Goal: Task Accomplishment & Management: Complete application form

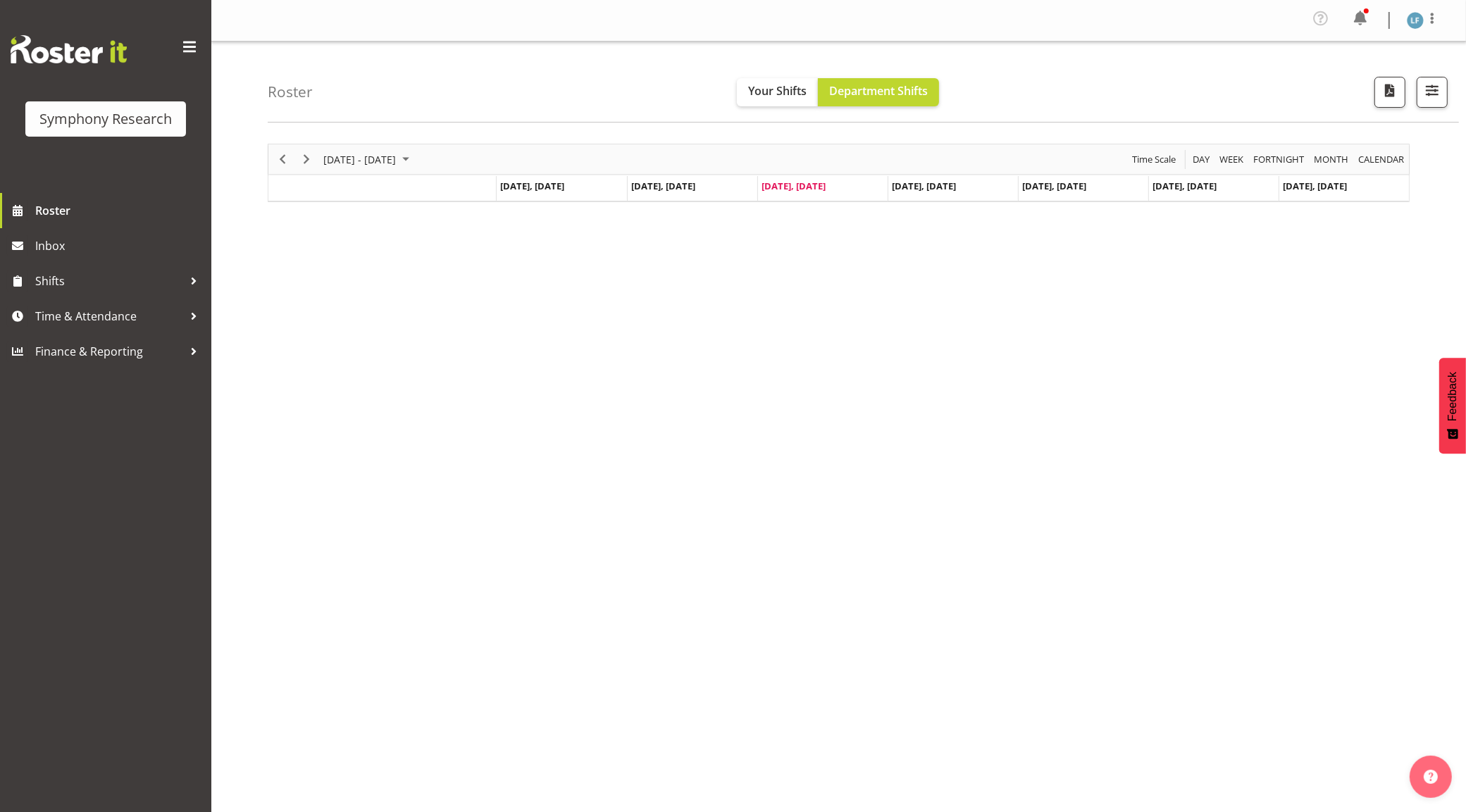
click at [755, 86] on button "Later" at bounding box center [763, 91] width 63 height 36
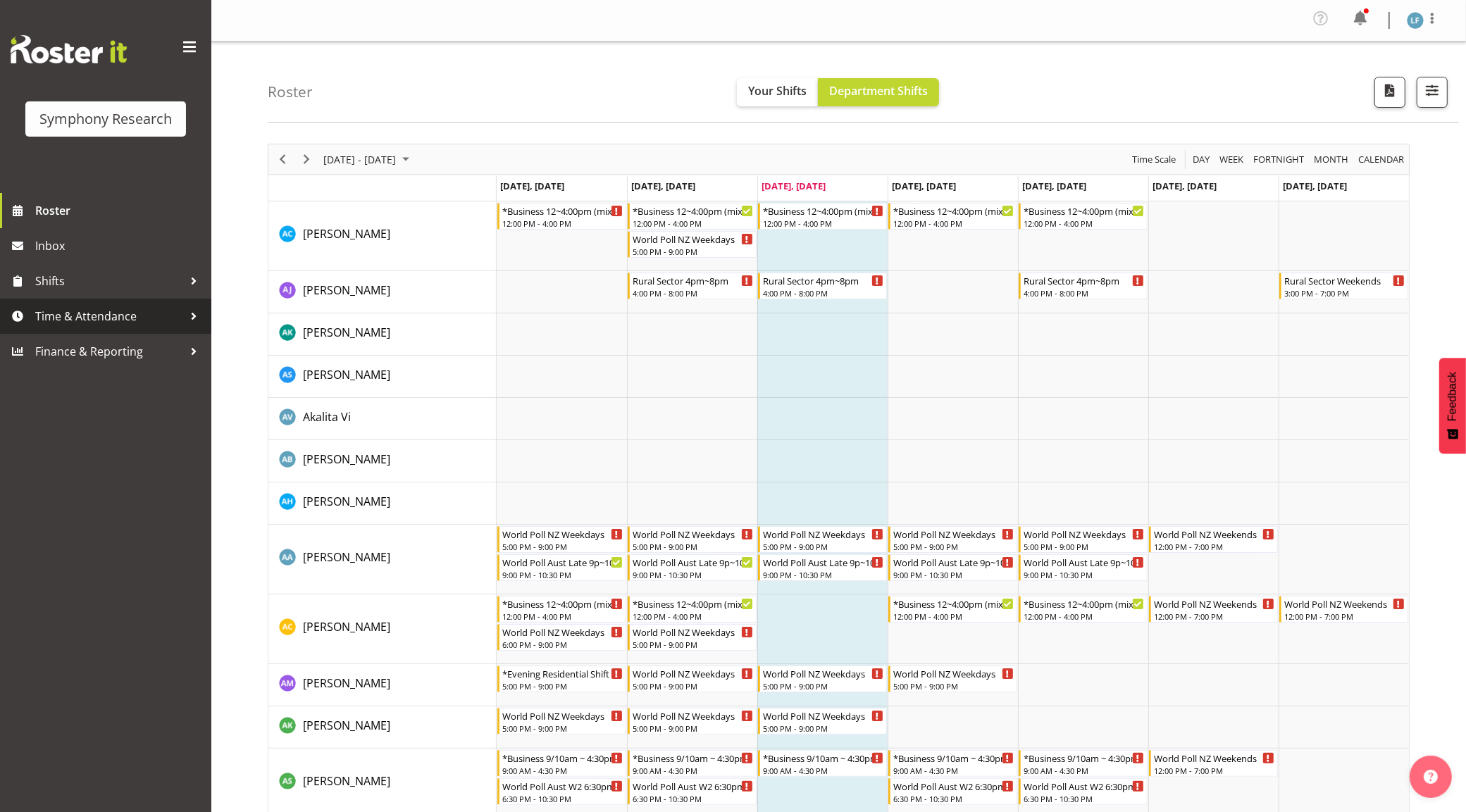
click at [88, 315] on span "Time & Attendance" at bounding box center [109, 316] width 148 height 21
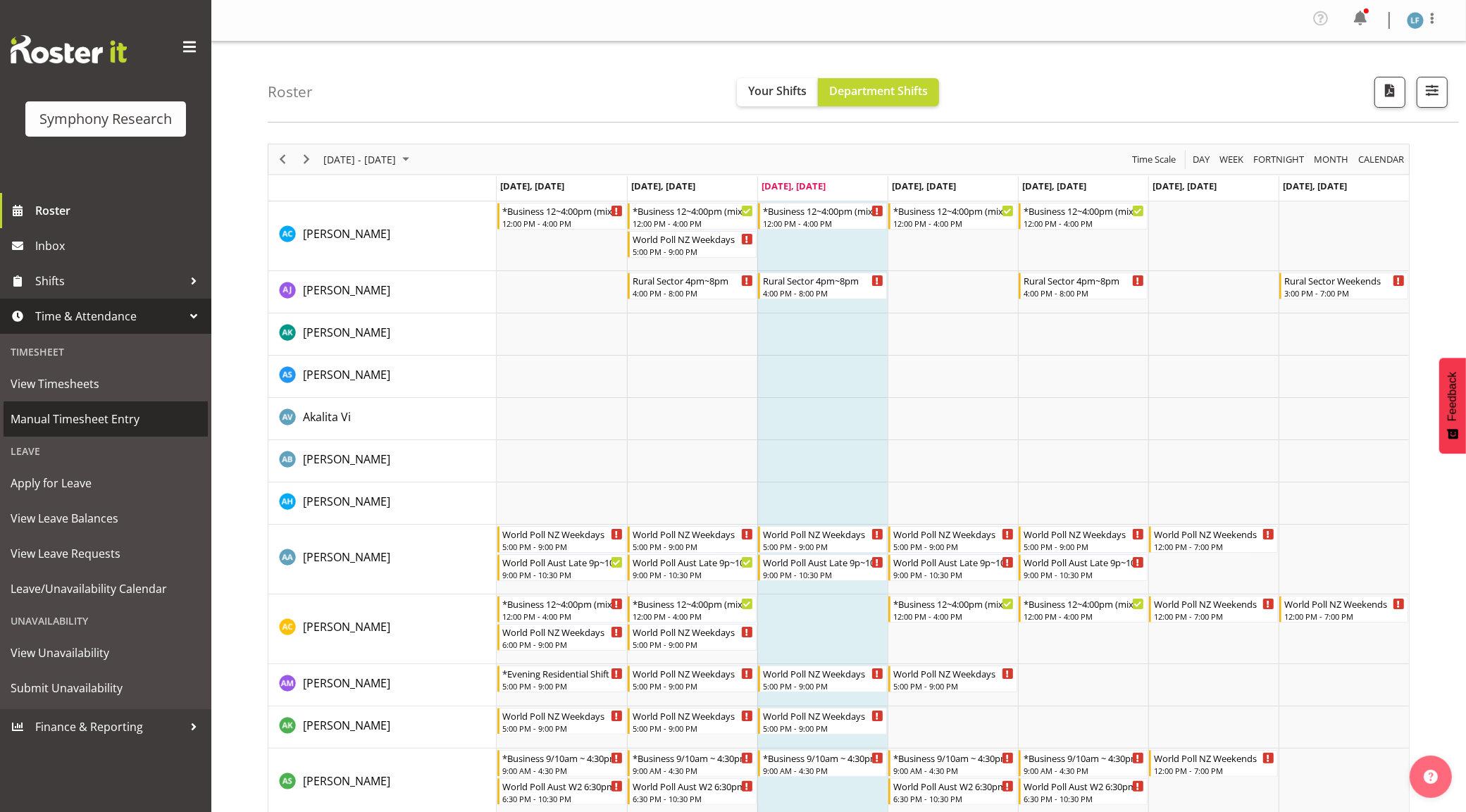
drag, startPoint x: 83, startPoint y: 421, endPoint x: 103, endPoint y: 435, distance: 24.4
click at [83, 422] on span "Manual Timesheet Entry" at bounding box center [105, 419] width 190 height 21
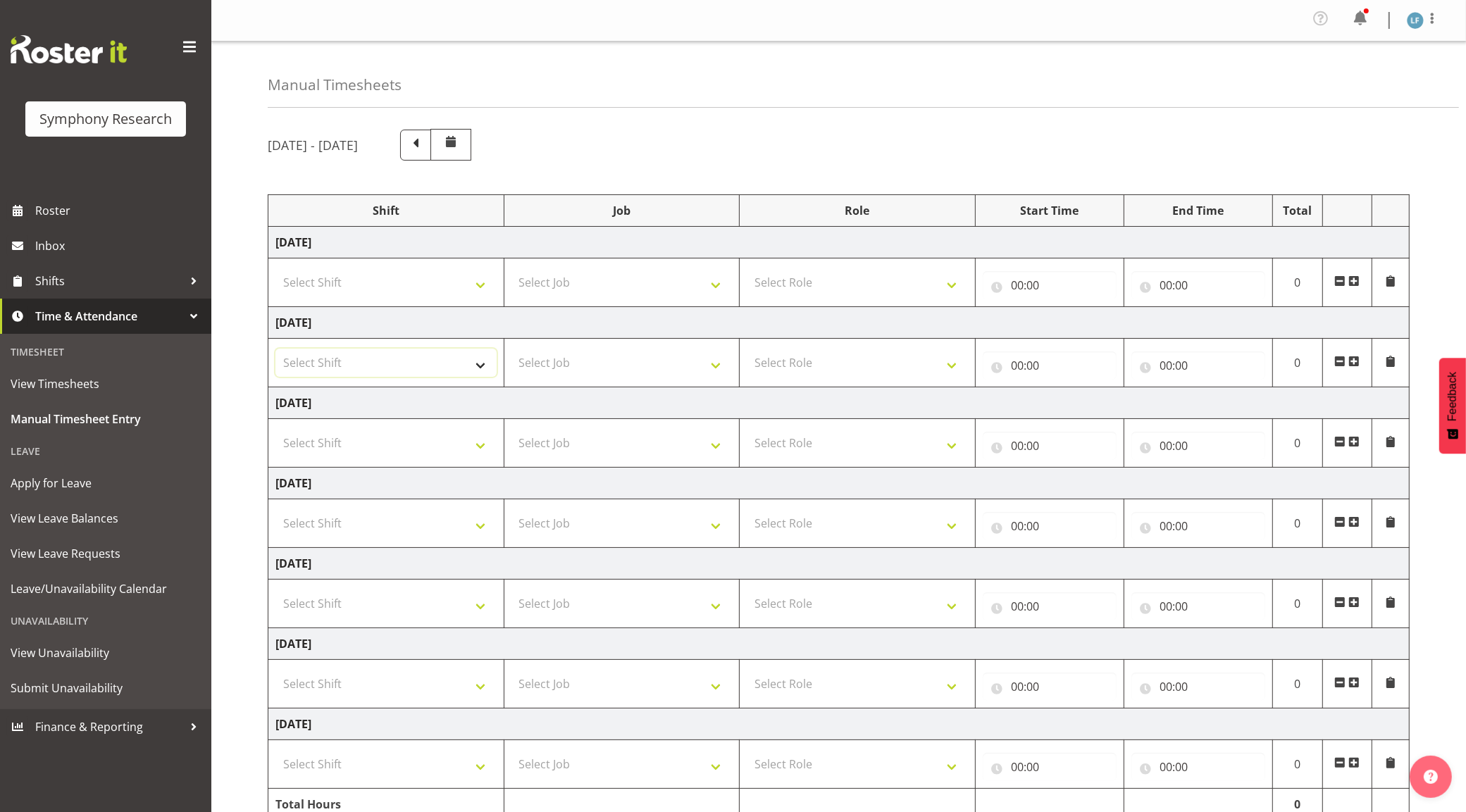
click at [476, 367] on select "Select Shift !!Weekend Residential (Roster IT Shift Label) *Business 9/10am ~ 4…" at bounding box center [386, 363] width 221 height 28
select select "1607"
click at [276, 350] on select "Select Shift !!Weekend Residential (Roster IT Shift Label) *Business 9/10am ~ 4…" at bounding box center [386, 363] width 221 height 28
click at [671, 363] on select "Select Job 550060 IF Admin 553492 World Poll Aus Wave 2 Main 2025 553493 World …" at bounding box center [622, 363] width 221 height 28
select select "743"
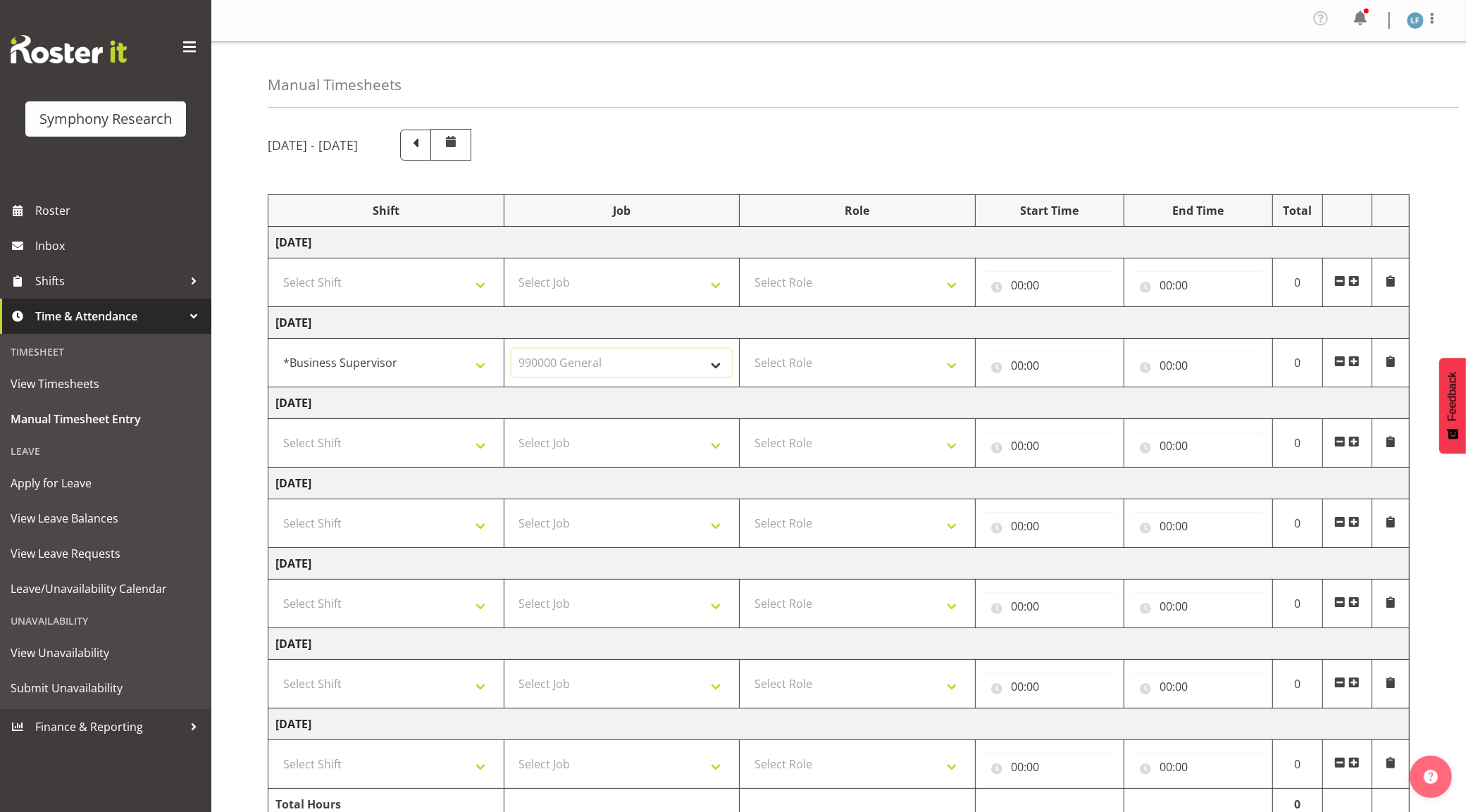
click at [512, 350] on select "Select Job 550060 IF Admin 553492 World Poll Aus Wave 2 Main 2025 553493 World …" at bounding box center [622, 363] width 221 height 28
drag, startPoint x: 842, startPoint y: 373, endPoint x: 848, endPoint y: 367, distance: 8.5
click at [842, 369] on select "Select Role Supervisor Briefing Interviewing" at bounding box center [857, 363] width 221 height 28
select select "45"
click at [747, 350] on select "Select Role Supervisor Briefing Interviewing" at bounding box center [857, 363] width 221 height 28
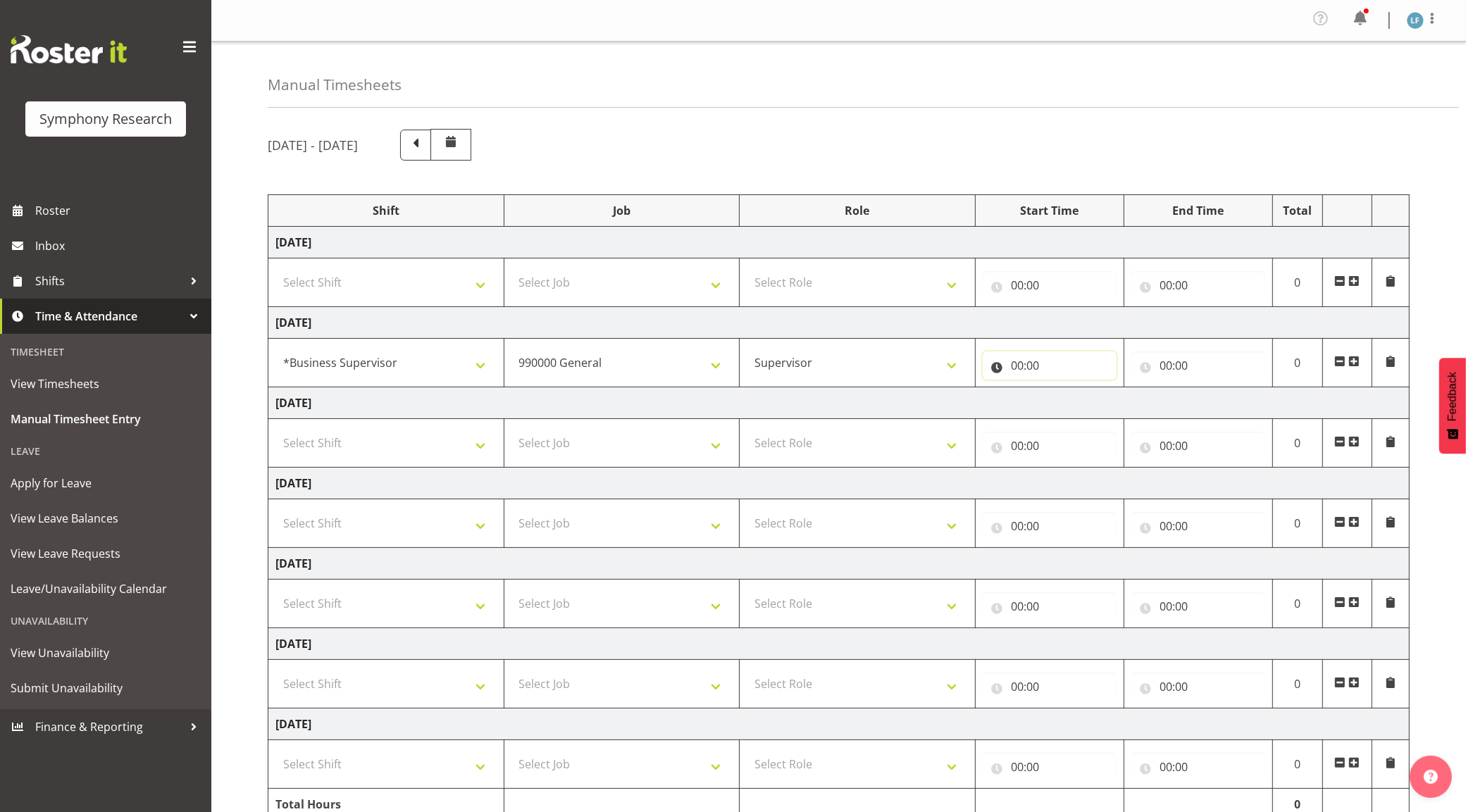
click at [1019, 363] on input "00:00" at bounding box center [1050, 365] width 134 height 28
click at [1077, 399] on select "00 01 02 03 04 05 06 07 08 09 10 11 12 13 14 15 16 17 18 19 20 21 22 23" at bounding box center [1079, 402] width 32 height 28
select select "17"
click at [1063, 390] on select "00 01 02 03 04 05 06 07 08 09 10 11 12 13 14 15 16 17 18 19 20 21 22 23" at bounding box center [1079, 402] width 32 height 28
type input "17:00"
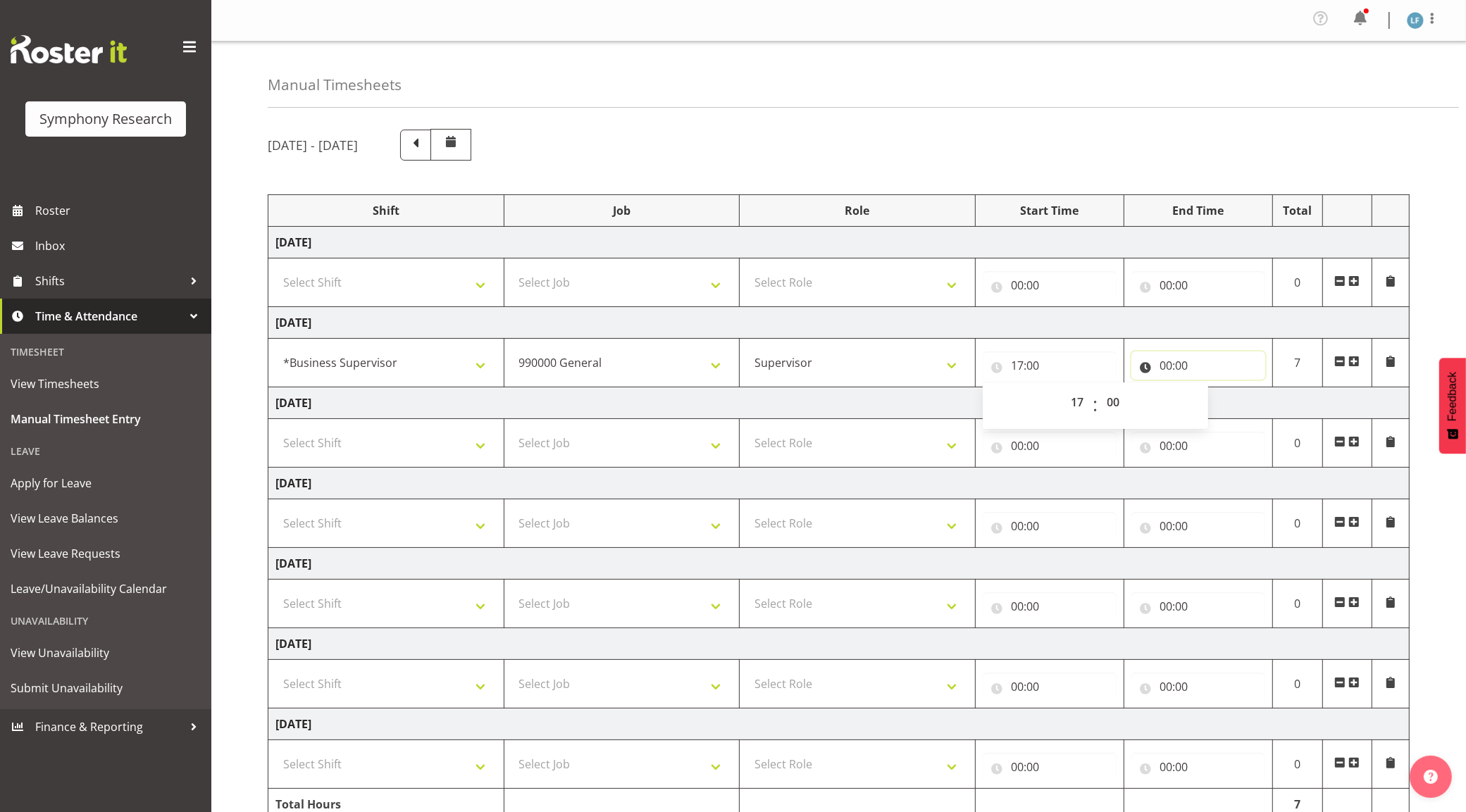
drag, startPoint x: 1175, startPoint y: 366, endPoint x: 1240, endPoint y: 391, distance: 69.6
click at [1178, 369] on input "00:00" at bounding box center [1198, 365] width 134 height 28
click at [1232, 406] on select "00 01 02 03 04 05 06 07 08 09 10 11 12 13 14 15 16 17 18 19 20 21 22 23" at bounding box center [1228, 402] width 32 height 28
select select "20"
click at [1212, 390] on select "00 01 02 03 04 05 06 07 08 09 10 11 12 13 14 15 16 17 18 19 20 21 22 23" at bounding box center [1228, 402] width 32 height 28
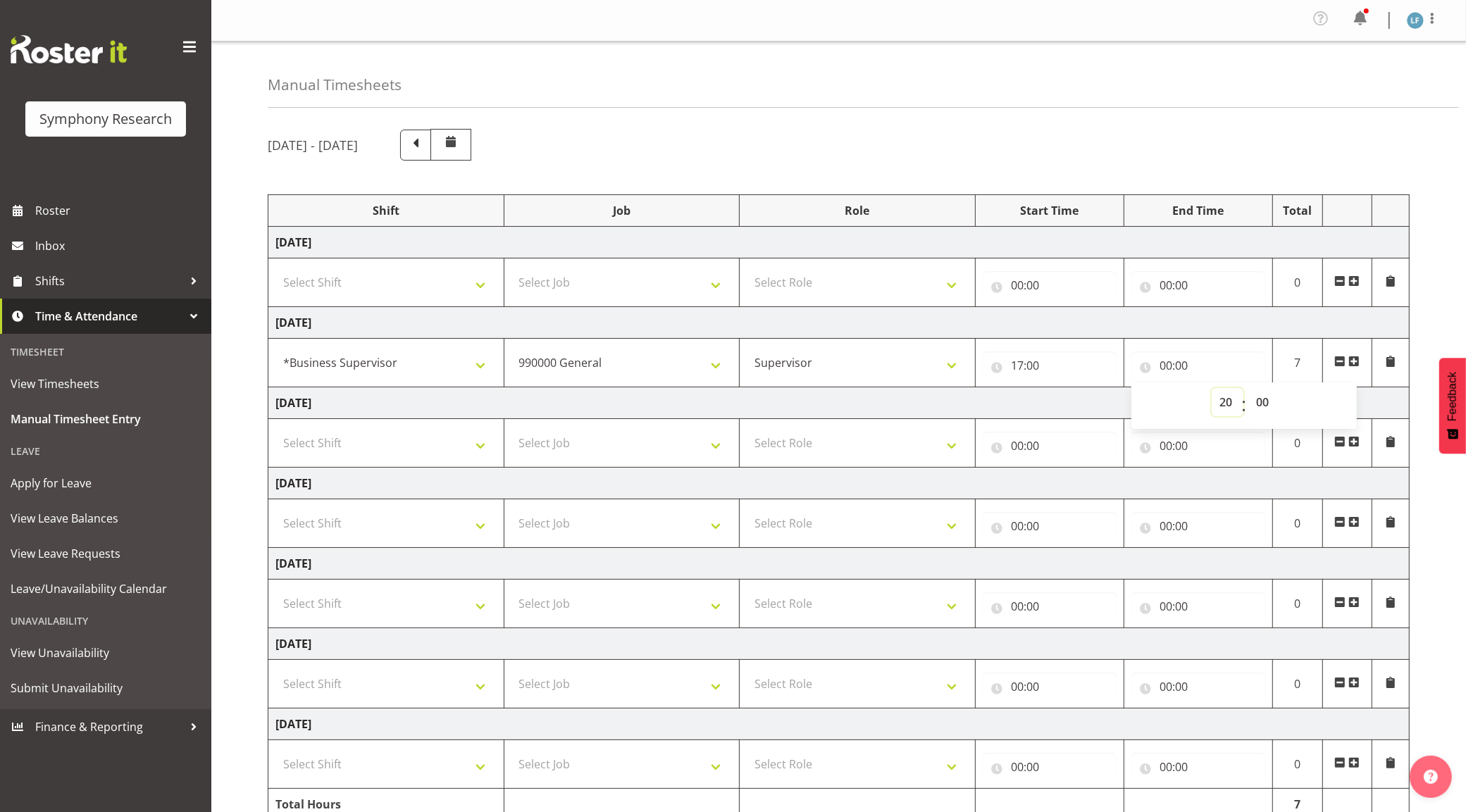
type input "20:00"
click at [1432, 518] on div "[DATE] - [DATE] Shift Job Role Start Time End Time Total [DATE] Select Shift !!…" at bounding box center [867, 492] width 1198 height 749
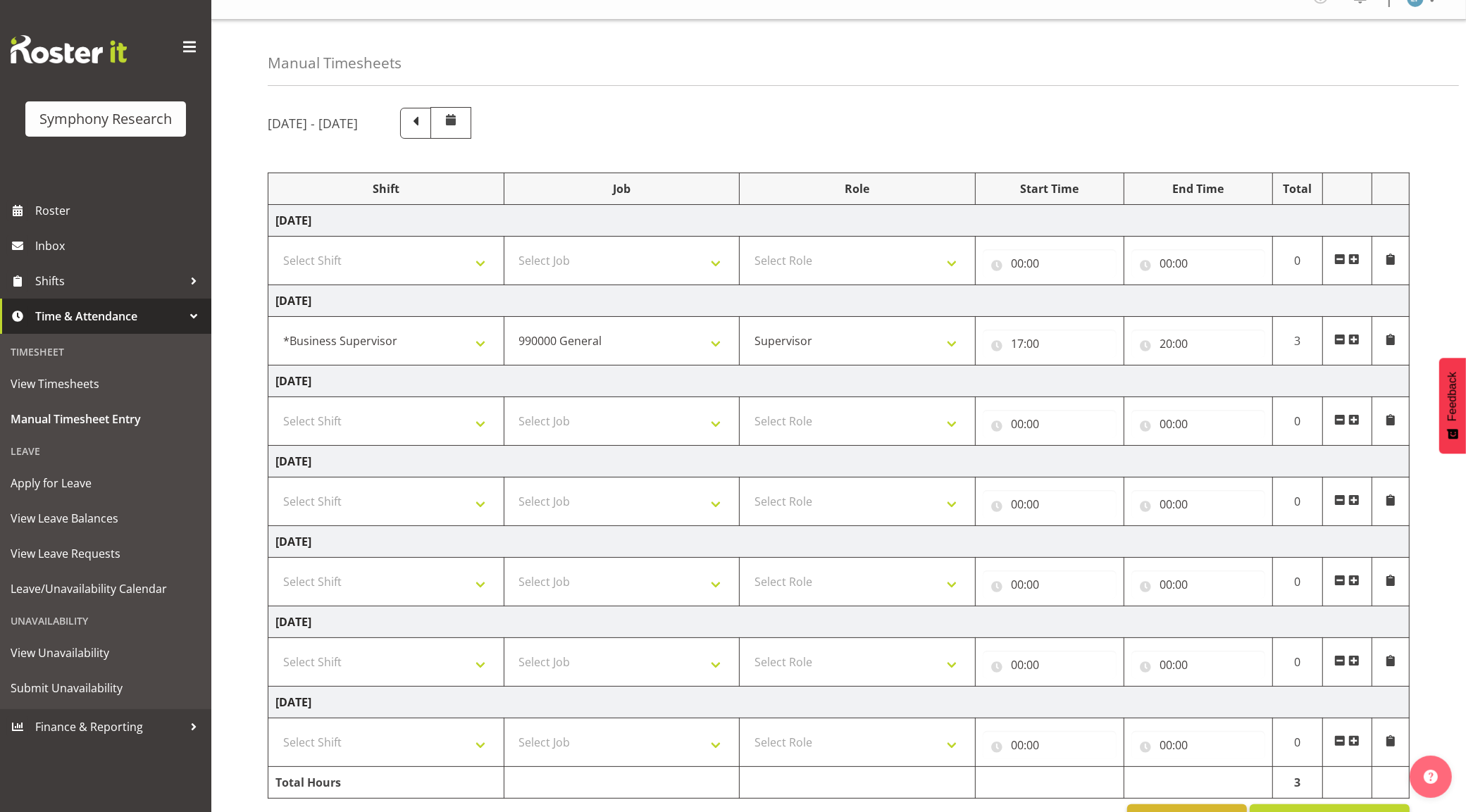
scroll to position [72, 0]
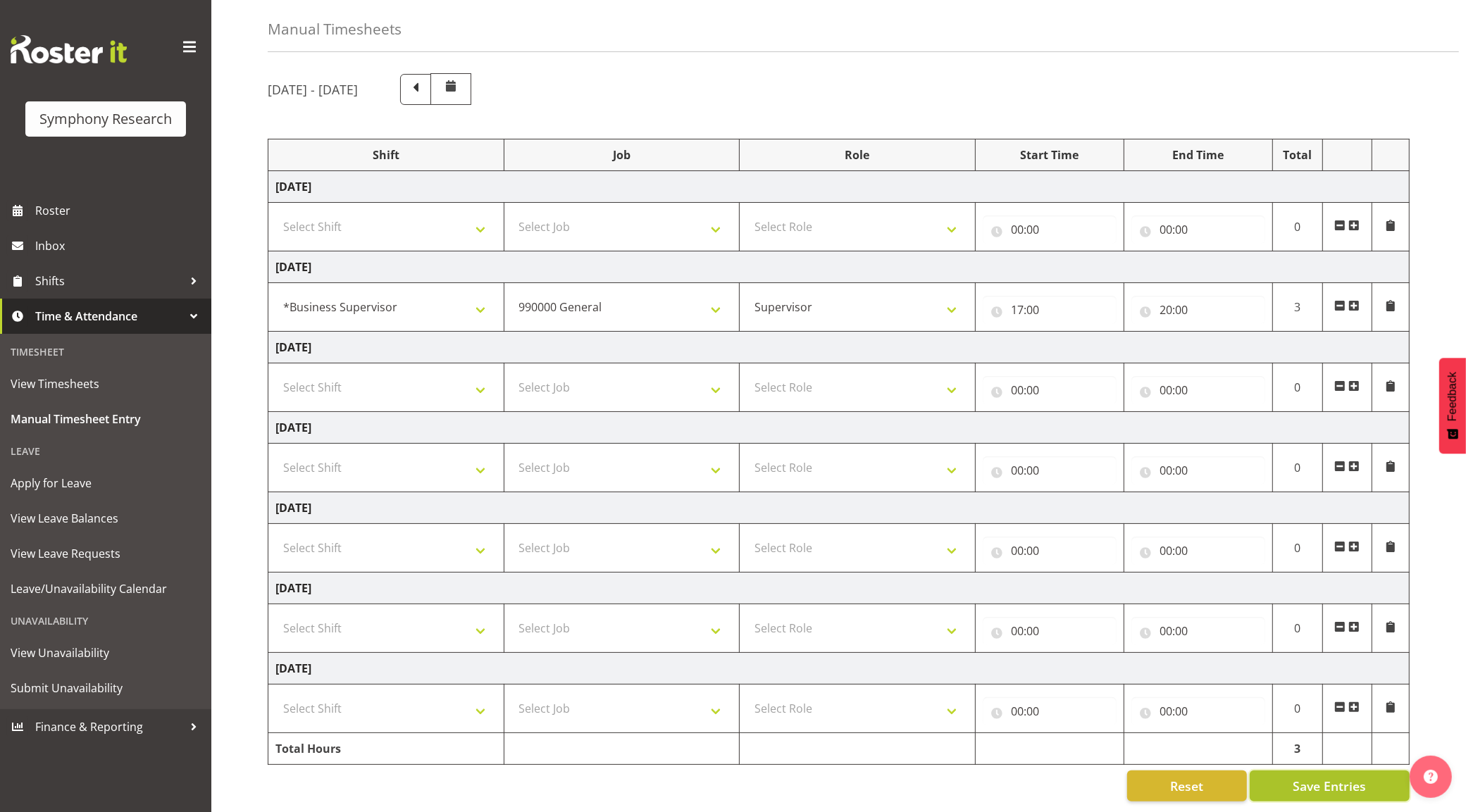
click at [1319, 776] on span "Save Entries" at bounding box center [1329, 785] width 73 height 18
